Goal: Information Seeking & Learning: Learn about a topic

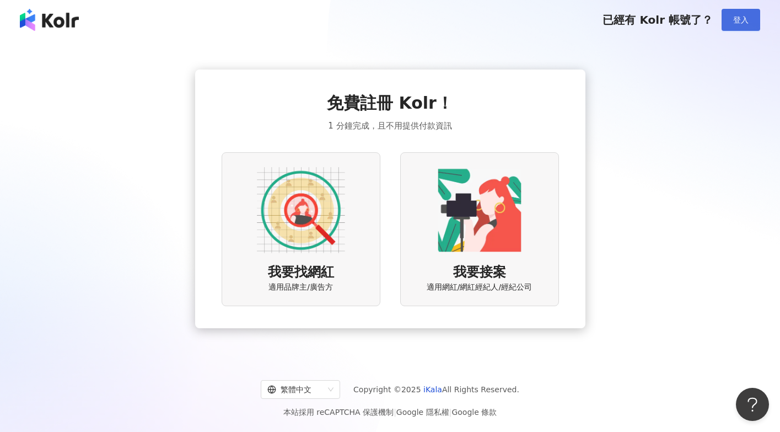
click at [744, 22] on span "登入" at bounding box center [740, 19] width 15 height 9
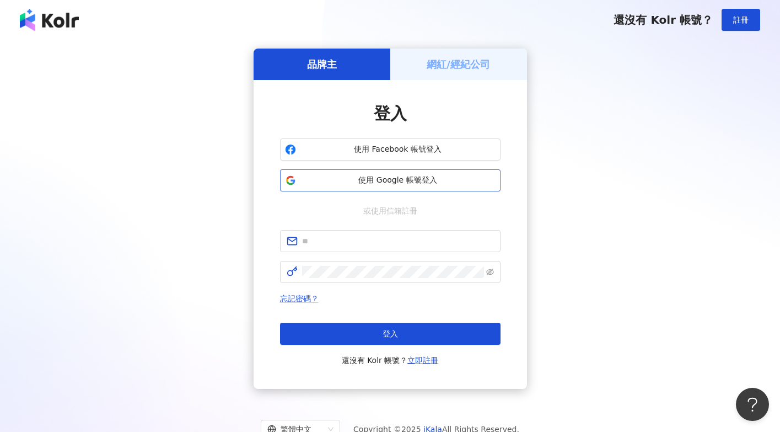
click at [422, 179] on span "使用 Google 帳號登入" at bounding box center [397, 180] width 195 height 11
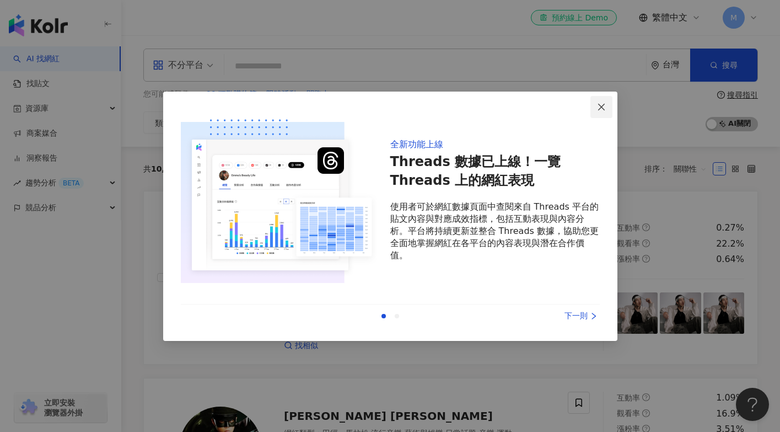
click at [600, 105] on icon "close" at bounding box center [601, 107] width 9 height 9
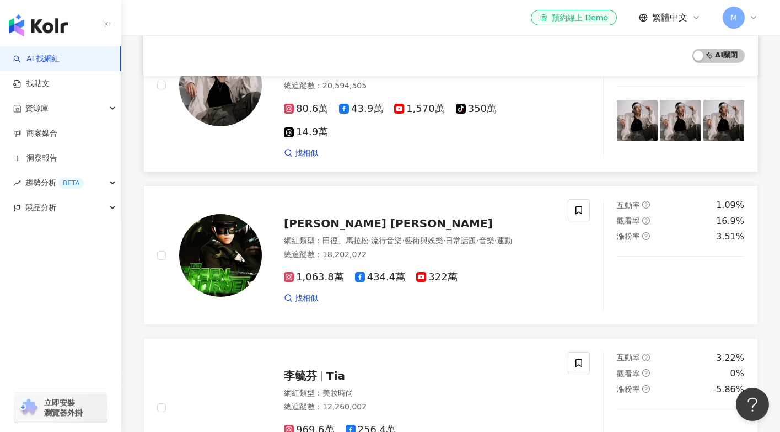
scroll to position [246, 0]
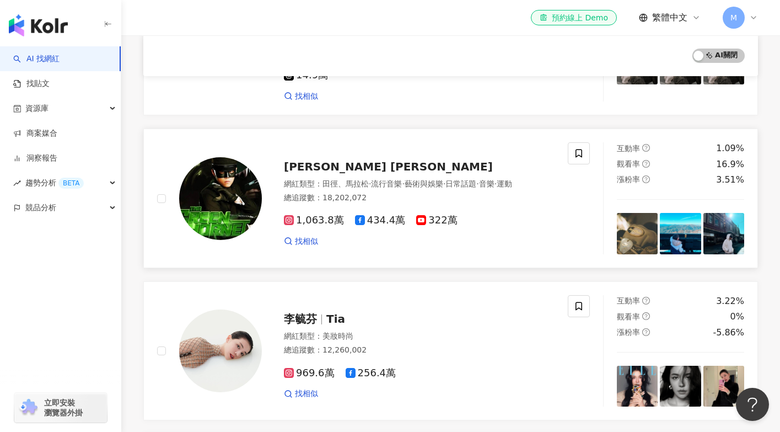
click at [385, 159] on div "[PERSON_NAME] [PERSON_NAME]" at bounding box center [419, 166] width 271 height 15
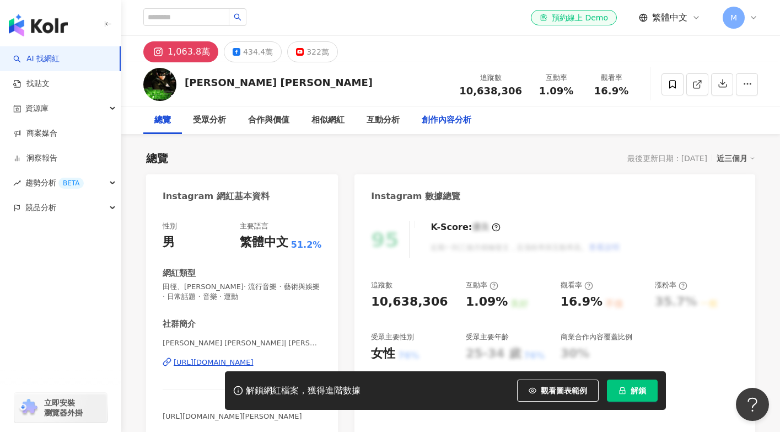
click at [442, 116] on div "創作內容分析" at bounding box center [447, 120] width 50 height 13
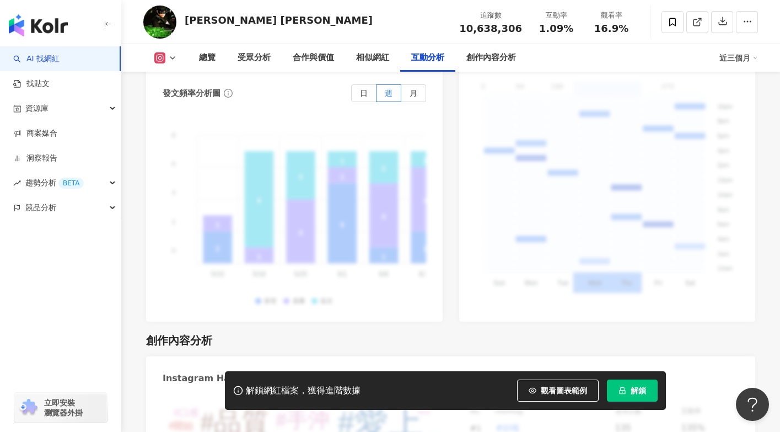
scroll to position [2928, 0]
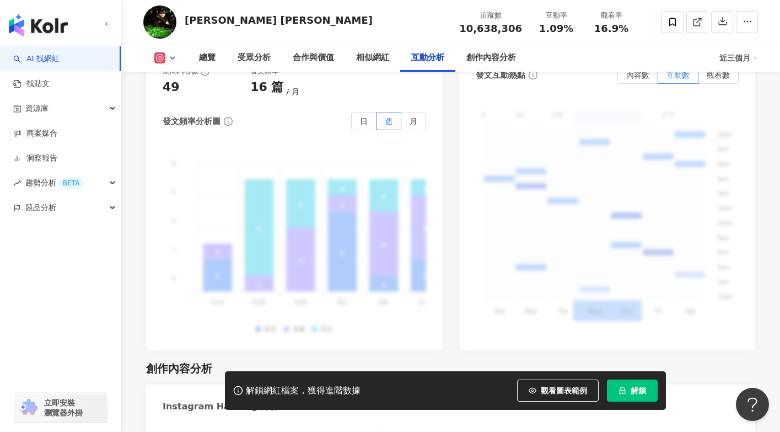
drag, startPoint x: 408, startPoint y: 381, endPoint x: 510, endPoint y: 309, distance: 125.0
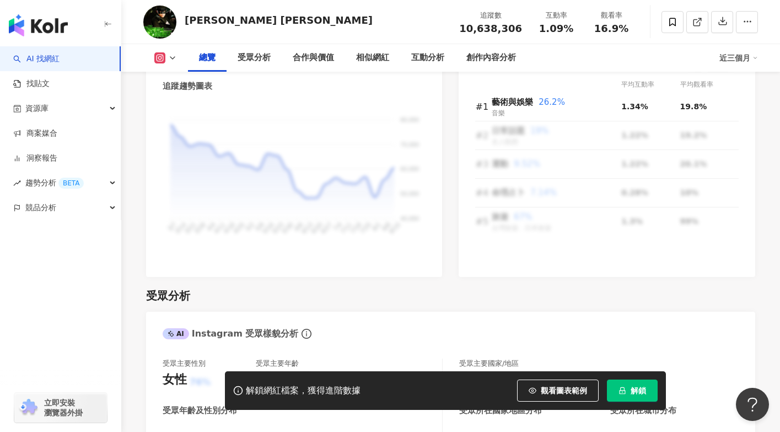
scroll to position [742, 0]
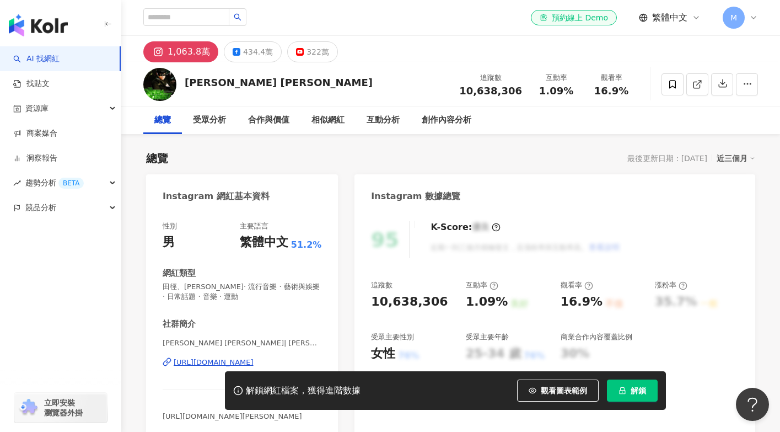
click at [51, 32] on img "button" at bounding box center [38, 25] width 59 height 22
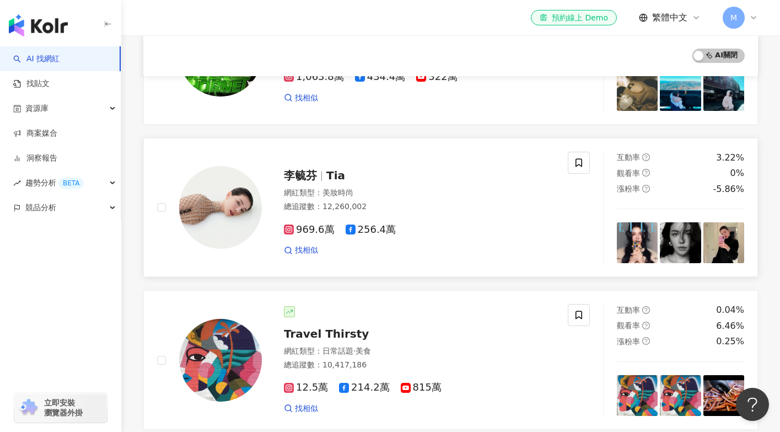
scroll to position [412, 0]
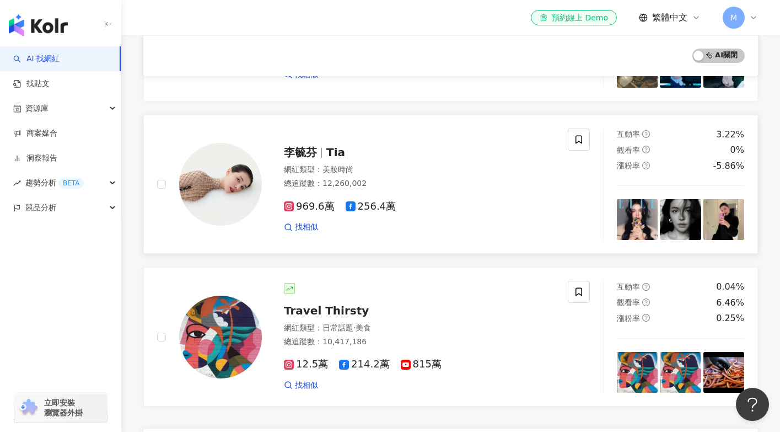
click at [531, 178] on div "總追蹤數 ： 12,260,002" at bounding box center [419, 183] width 271 height 11
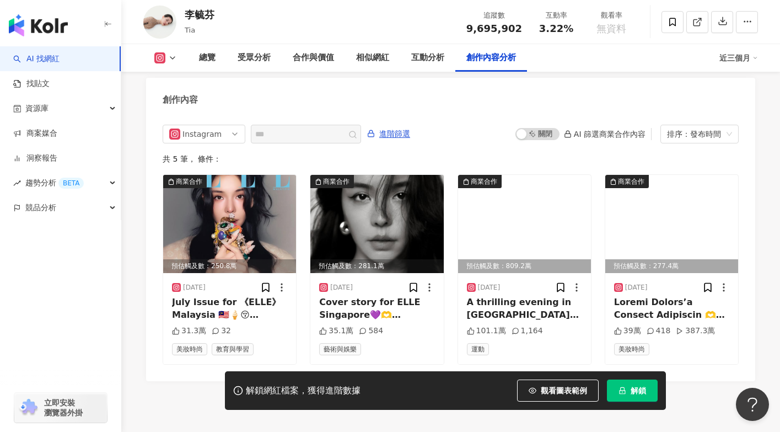
scroll to position [3390, 0]
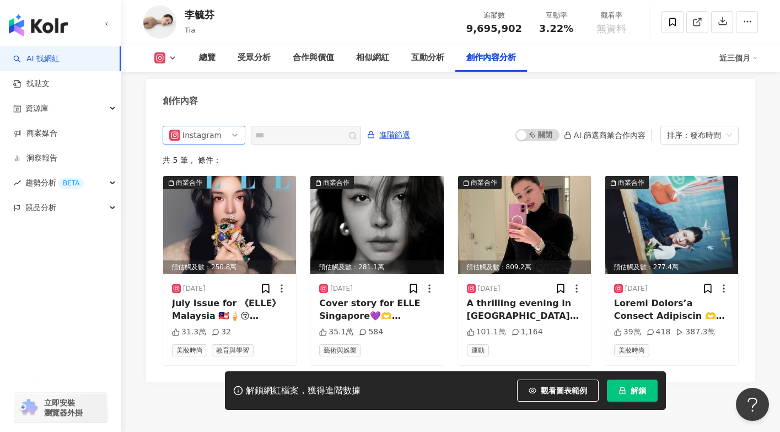
click at [219, 126] on span "Instagram" at bounding box center [203, 135] width 69 height 18
click at [216, 152] on div "不分平台" at bounding box center [203, 158] width 36 height 12
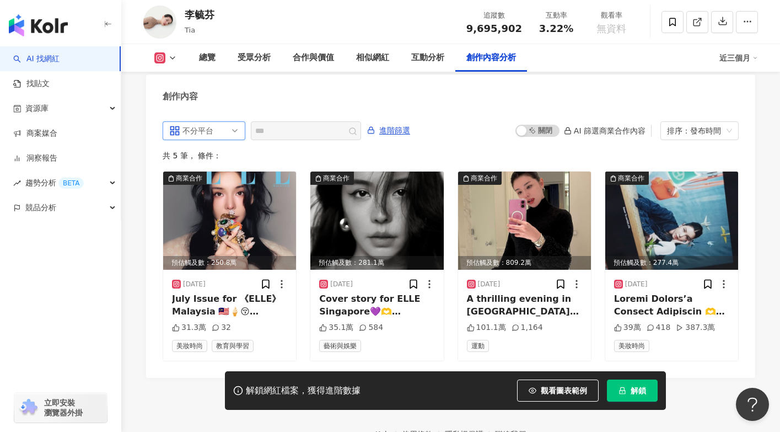
scroll to position [3395, 0]
click at [348, 189] on img at bounding box center [376, 220] width 133 height 98
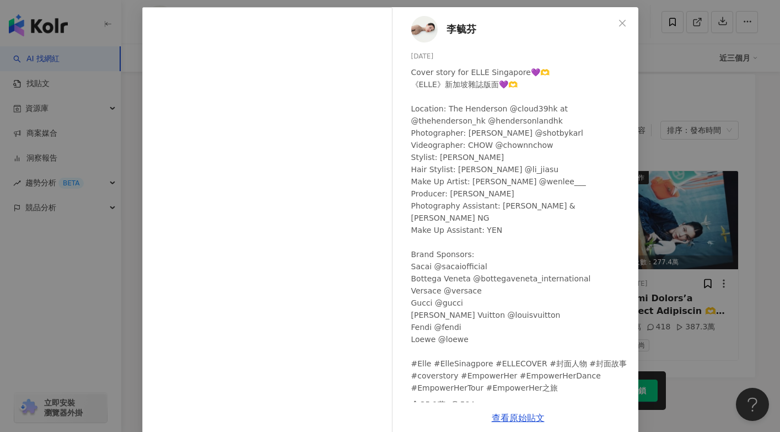
scroll to position [49, 0]
click at [701, 327] on div "李毓芬 2025/2/11 Cover story for ELLE Singapore💜🫶 《ELLE》新加坡雜誌版面💜🫶 Location: The He…" at bounding box center [390, 216] width 780 height 432
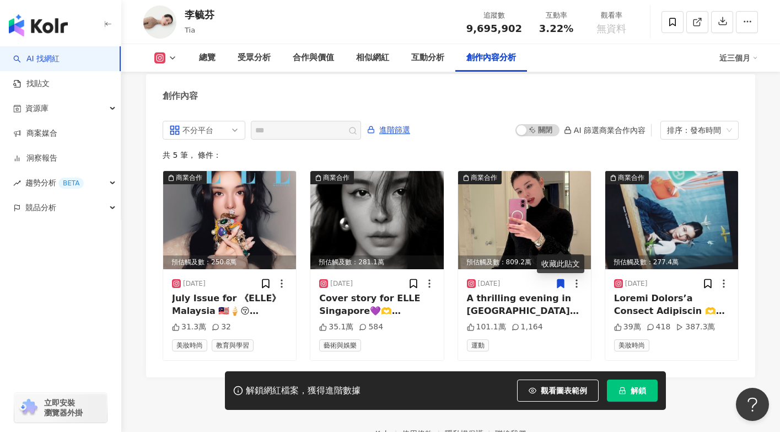
click at [579, 377] on footer "Kolr 使用條款 隱私權保護 聯絡我們 愛卡拉互動媒體股份有限公司 | 統一編號：53342456 | Copyright © 2025 iKala All…" at bounding box center [450, 438] width 659 height 122
click at [365, 183] on img at bounding box center [376, 220] width 133 height 98
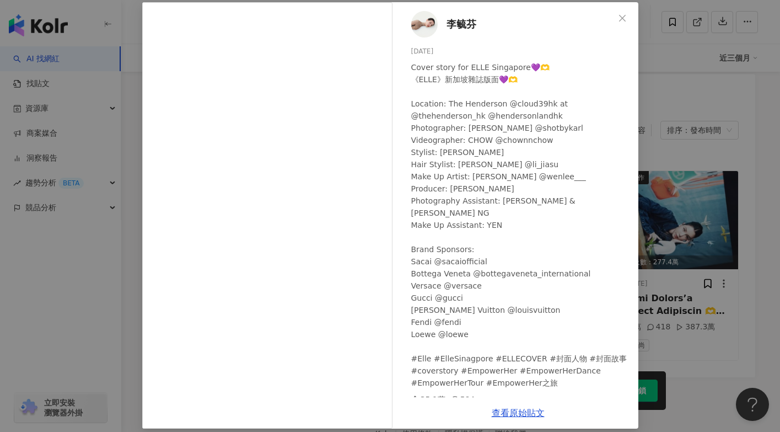
scroll to position [63, 0]
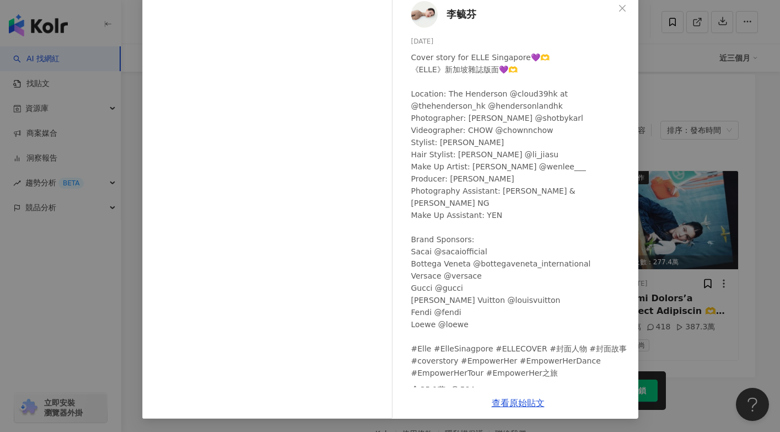
click at [699, 339] on div "李毓芬 2025/2/11 Cover story for ELLE Singapore💜🫶 《ELLE》新加坡雜誌版面💜🫶 Location: The He…" at bounding box center [390, 216] width 780 height 432
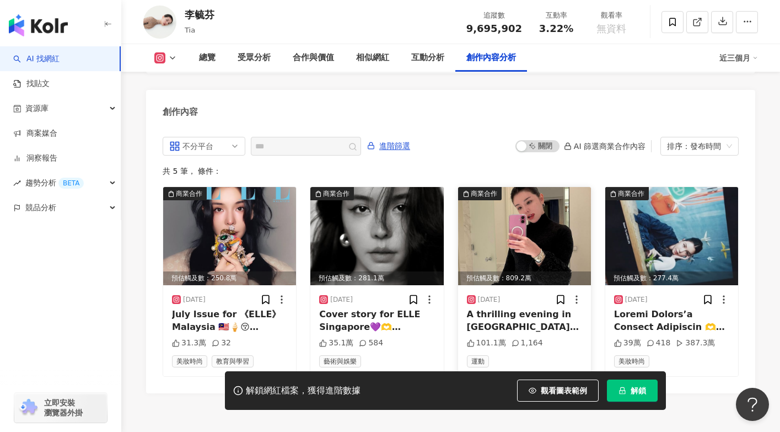
scroll to position [3369, 0]
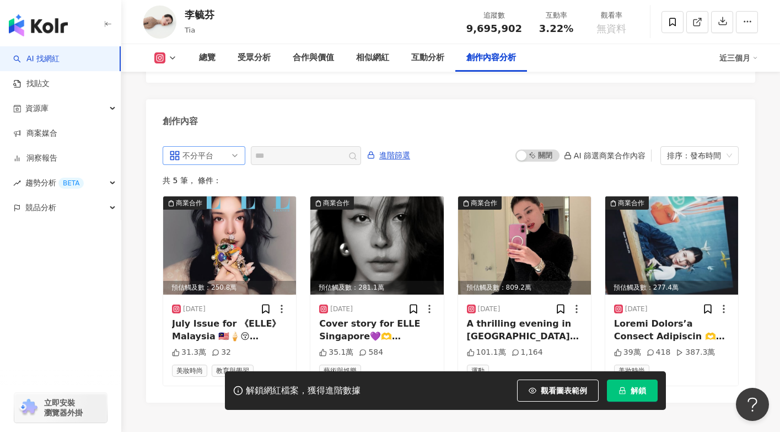
click at [236, 147] on span "不分平台" at bounding box center [203, 156] width 69 height 18
click at [311, 176] on div "共 5 筆 ， 條件：" at bounding box center [451, 180] width 576 height 9
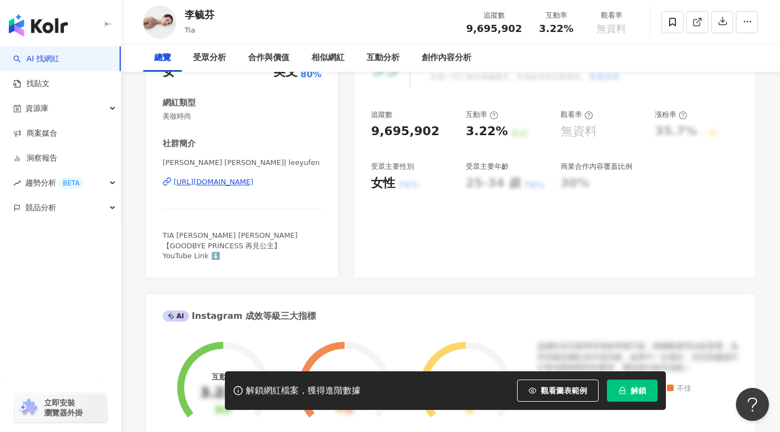
scroll to position [0, 0]
